Goal: Check status: Check status

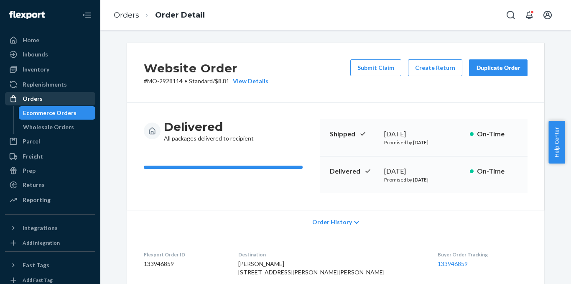
click at [44, 99] on div "Orders" at bounding box center [50, 99] width 89 height 12
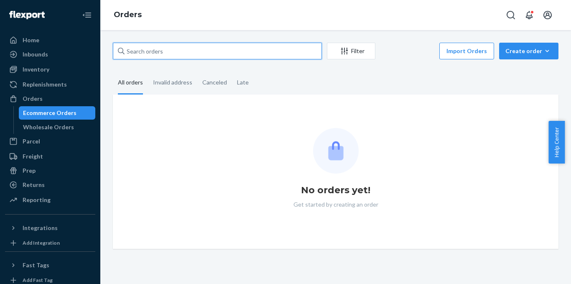
click at [251, 57] on input "text" at bounding box center [217, 51] width 209 height 17
paste input "2630869"
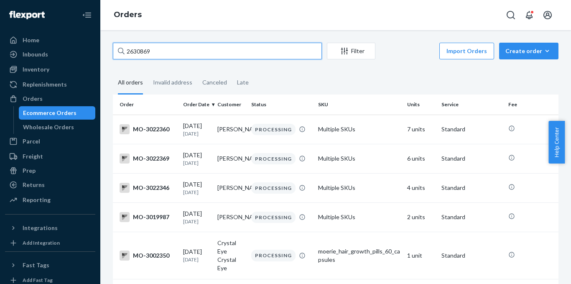
click at [189, 54] on input "2630869" at bounding box center [217, 51] width 209 height 17
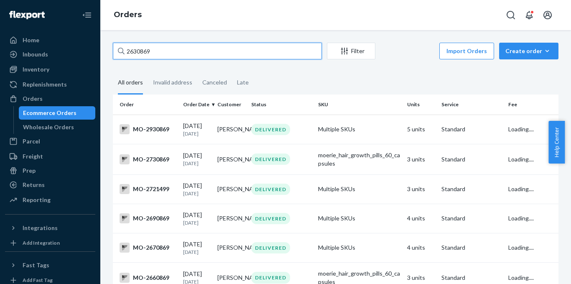
click at [189, 54] on input "2630869" at bounding box center [217, 51] width 209 height 17
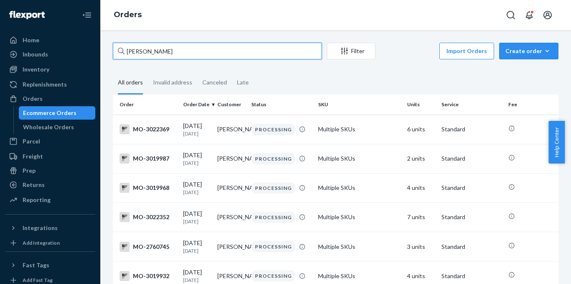
click at [204, 59] on input "[PERSON_NAME]" at bounding box center [217, 51] width 209 height 17
click at [204, 58] on input "[PERSON_NAME]" at bounding box center [217, 51] width 209 height 17
click at [204, 56] on input "[PERSON_NAME]" at bounding box center [217, 51] width 209 height 17
paste input "[URL][DOMAIN_NAME]"
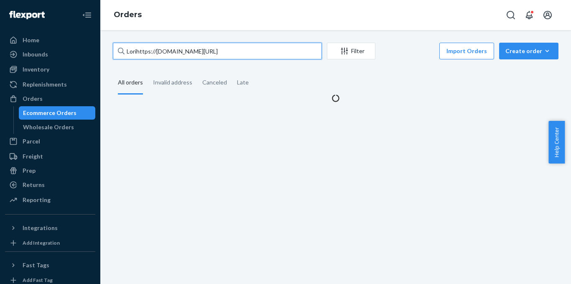
click at [219, 54] on input "Lorihttps://[DOMAIN_NAME][URL]" at bounding box center [217, 51] width 209 height 17
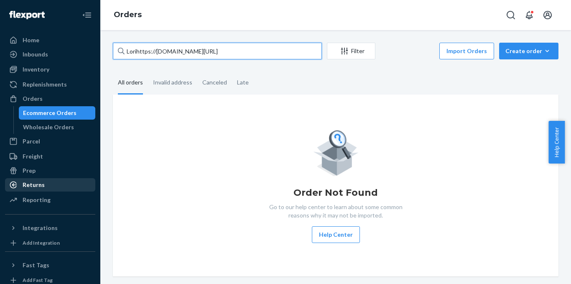
type input "Lorihttps://[DOMAIN_NAME][URL]"
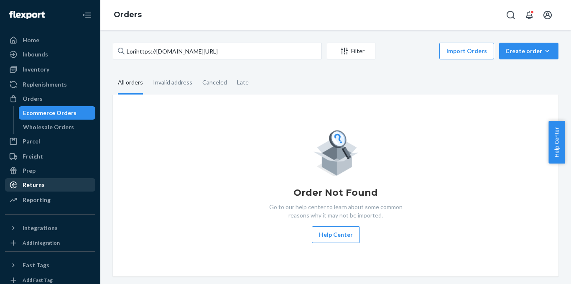
click at [72, 183] on div "Returns" at bounding box center [50, 185] width 89 height 12
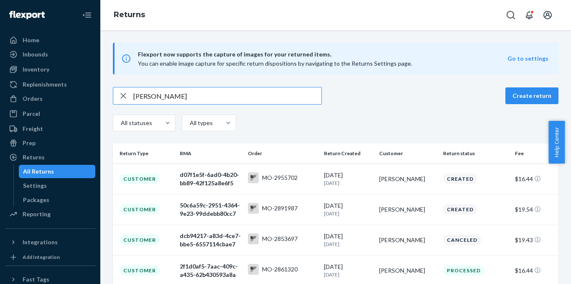
click at [197, 99] on input "[PERSON_NAME]" at bounding box center [227, 95] width 188 height 17
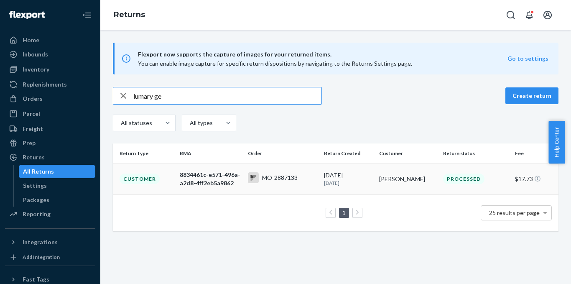
type input "lumary ge"
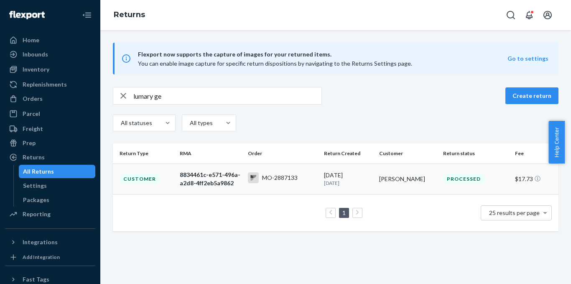
click at [215, 174] on div "8834461c-e571-496a-a2d8-4ff2eb5a9862" at bounding box center [210, 179] width 61 height 17
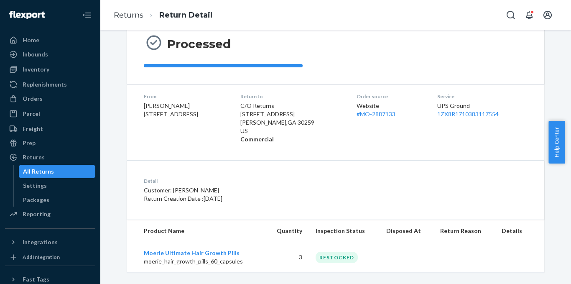
scroll to position [95, 0]
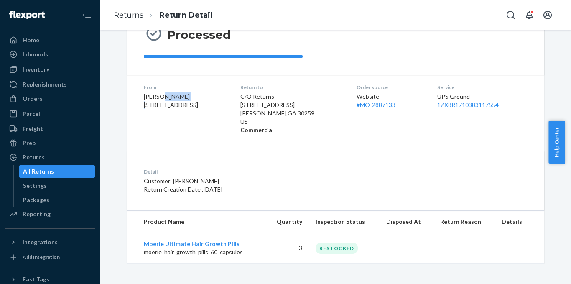
drag, startPoint x: 160, startPoint y: 100, endPoint x: 190, endPoint y: 100, distance: 29.7
click at [190, 100] on dd "[PERSON_NAME] [STREET_ADDRESS]" at bounding box center [185, 100] width 83 height 17
click at [337, 132] on dl "From [PERSON_NAME] [STREET_ADDRESS] Return to C/O Returns [STREET_ADDRESS][PERS…" at bounding box center [335, 109] width 417 height 68
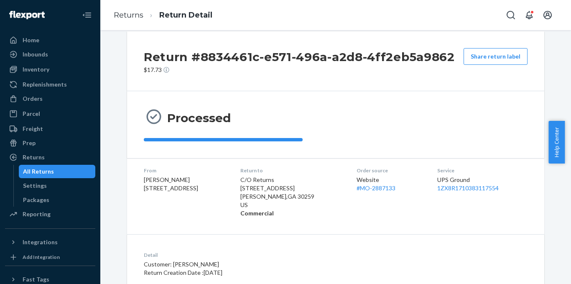
scroll to position [11, 0]
click at [39, 102] on div "Orders" at bounding box center [33, 99] width 20 height 8
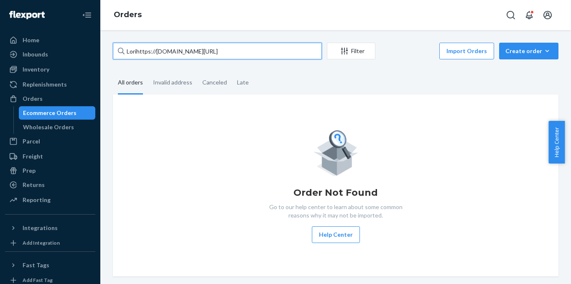
click at [225, 49] on input "Lorihttps://[DOMAIN_NAME][URL]" at bounding box center [217, 51] width 209 height 17
paste input "3015999"
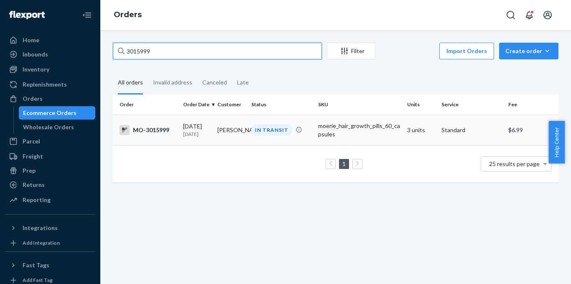
type input "3015999"
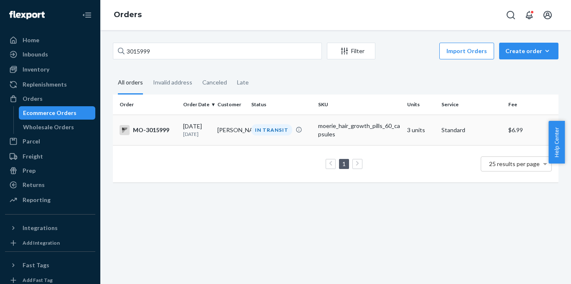
click at [156, 130] on div "MO-3015999" at bounding box center [148, 130] width 57 height 10
